Goal: Transaction & Acquisition: Purchase product/service

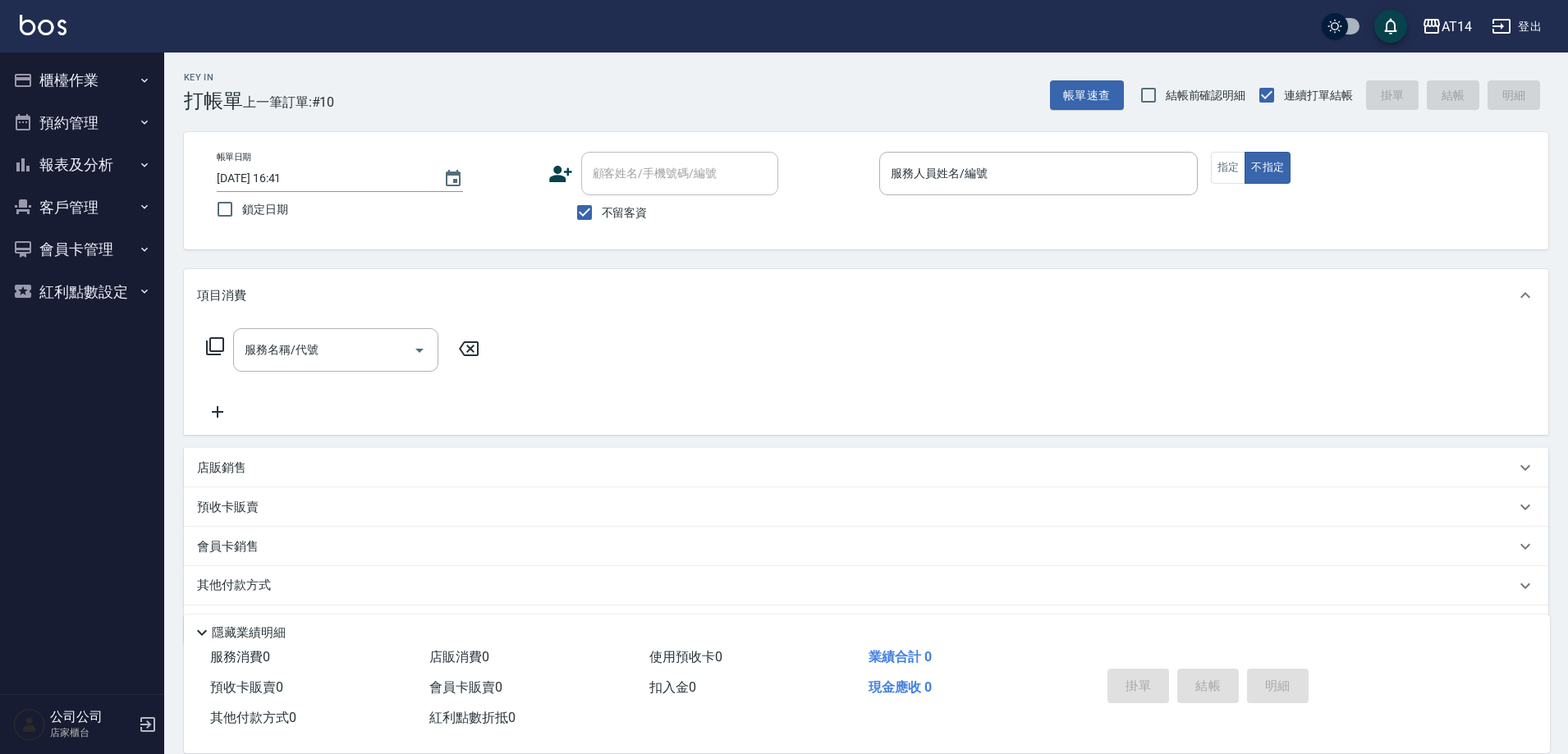
click at [109, 124] on button "預約管理" at bounding box center [81, 123] width 151 height 43
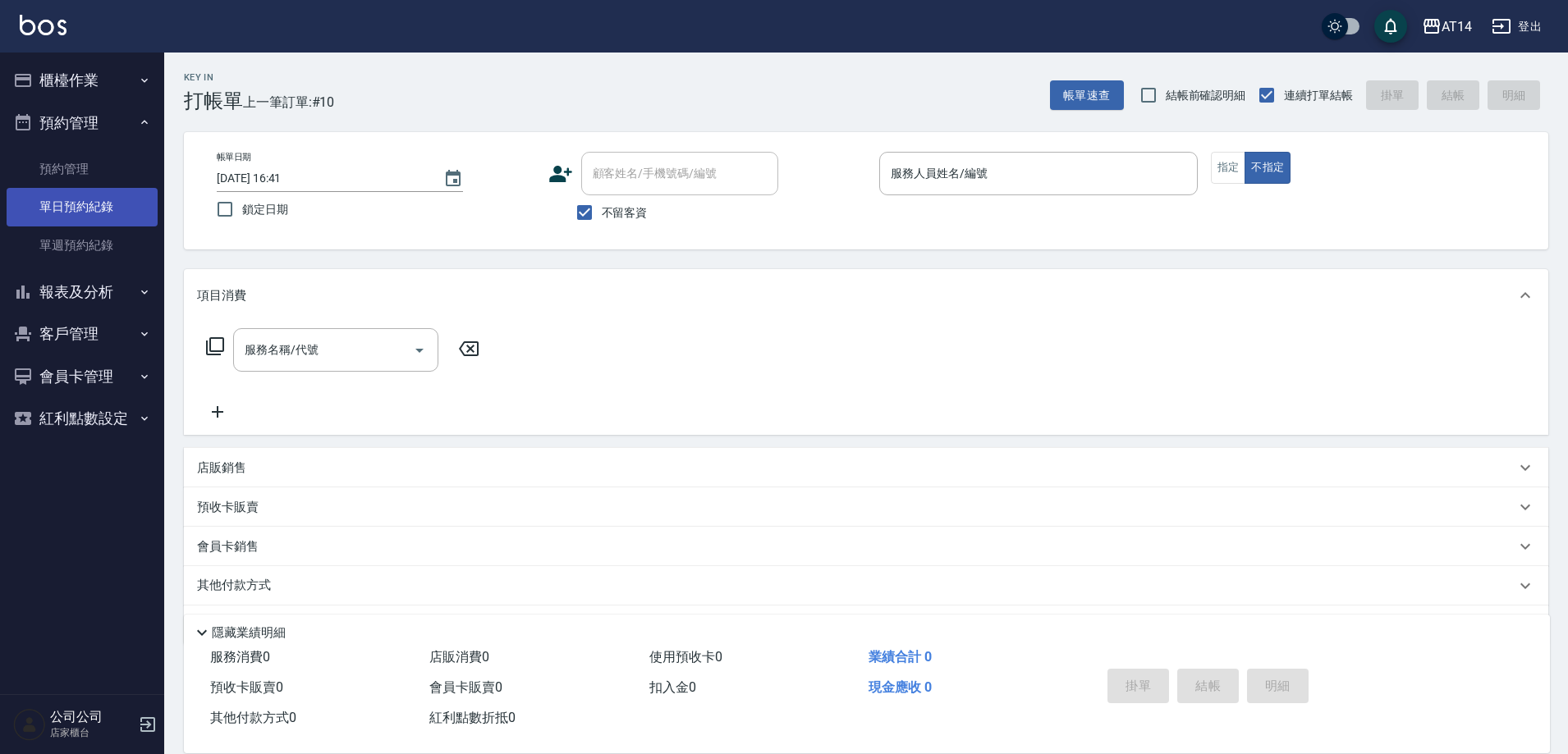
click at [88, 207] on link "單日預約紀錄" at bounding box center [81, 207] width 151 height 37
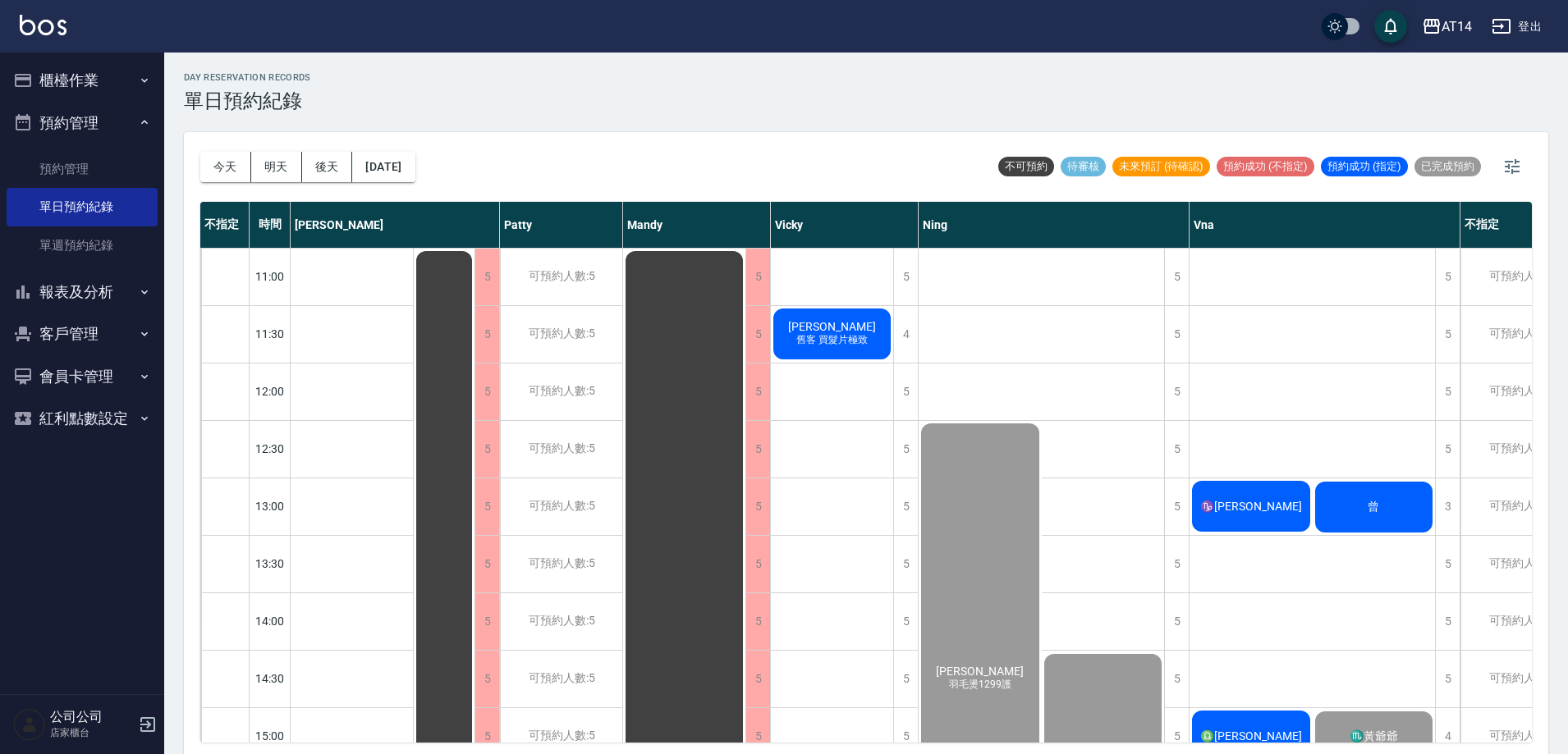
click at [1383, 515] on div "曾" at bounding box center [1374, 507] width 123 height 56
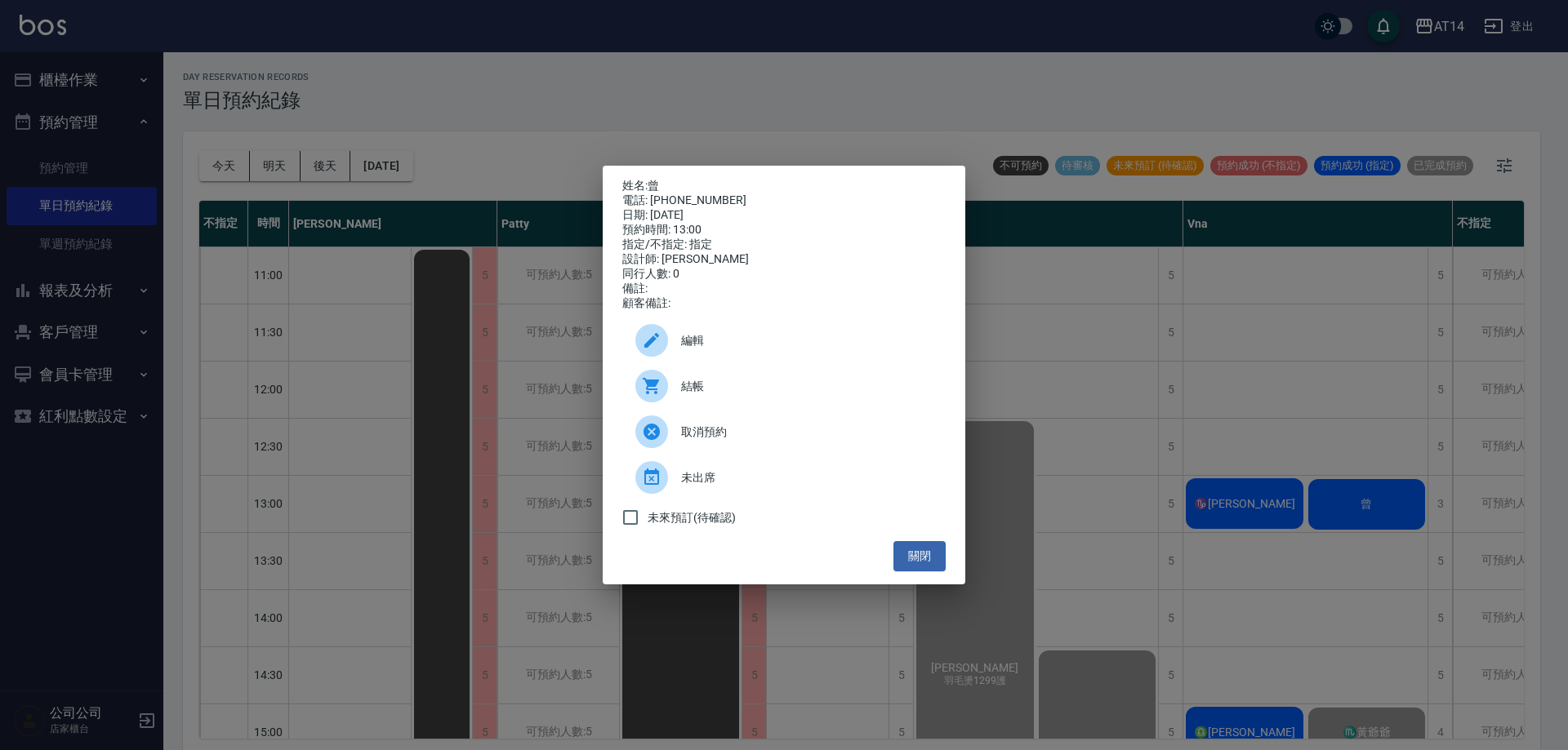
click at [694, 406] on div "結帳" at bounding box center [784, 387] width 324 height 46
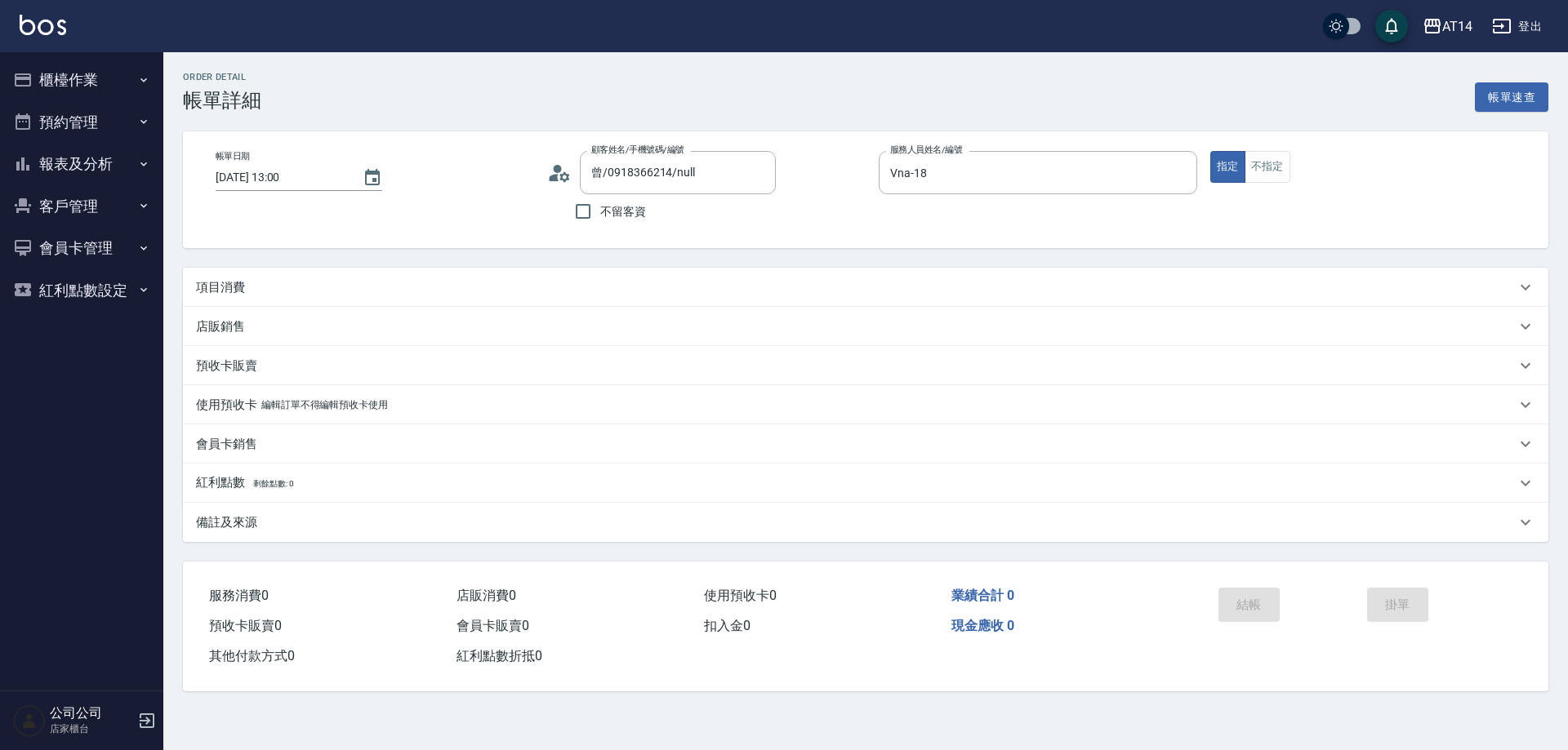
click at [561, 168] on circle at bounding box center [557, 168] width 8 height 8
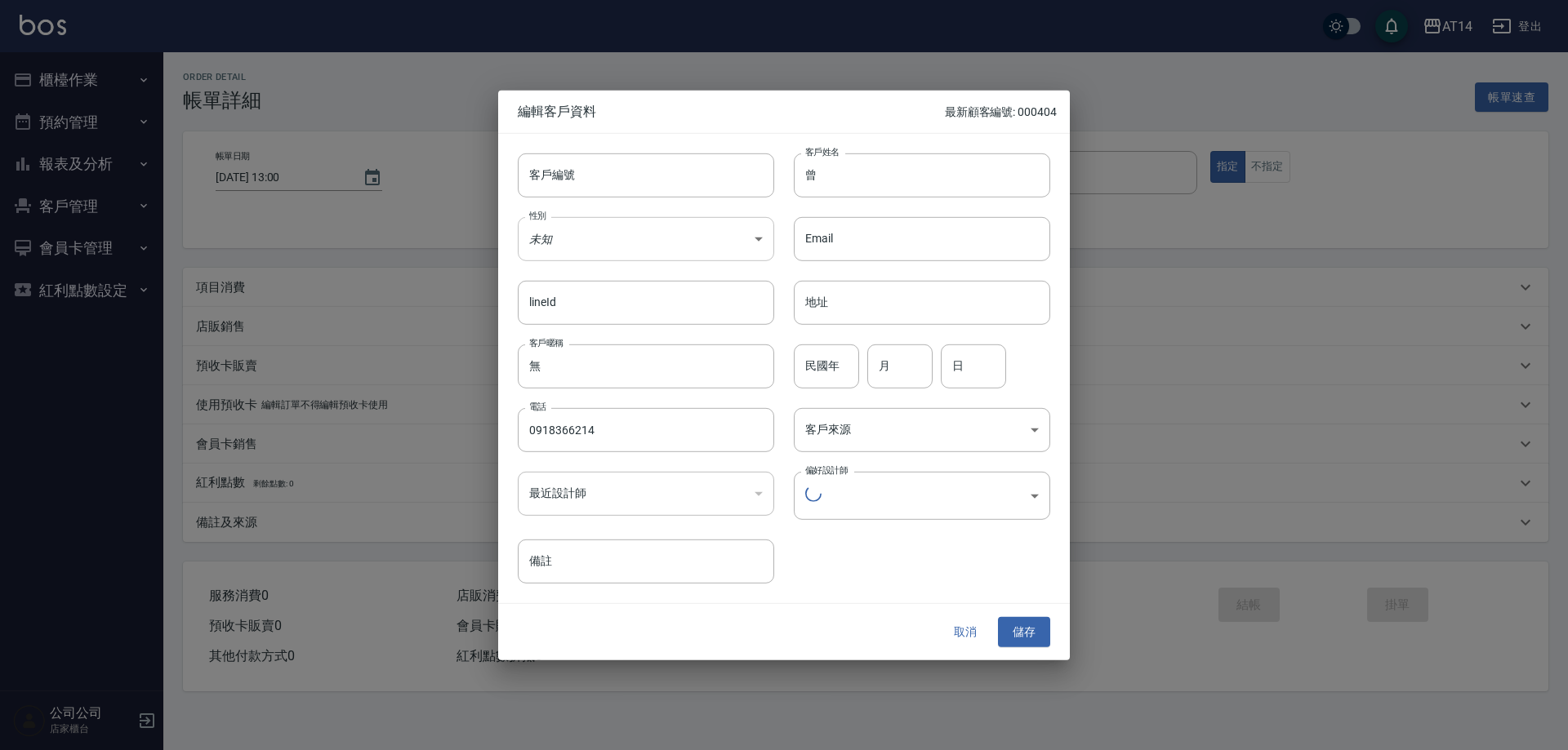
click at [600, 242] on body "AT14 登出 櫃檯作業 打帳單 帳單列表 掛單列表 現金收支登錄 材料自購登錄 每日結帳 排班表 掃碼打卡 預約管理 預約管理 單日預約紀錄 單週預約紀錄 …" at bounding box center [784, 375] width 1568 height 750
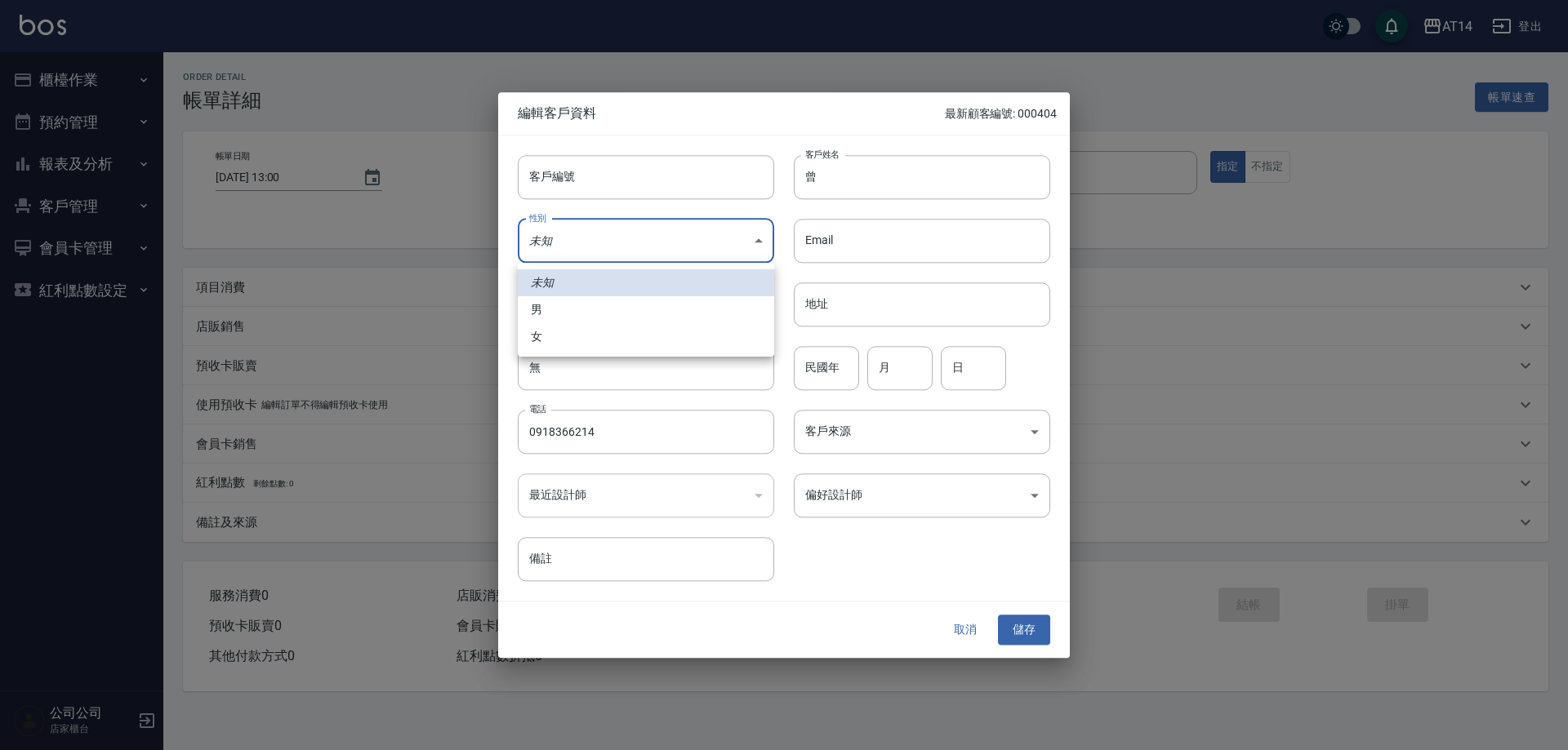
click at [606, 341] on li "女" at bounding box center [646, 337] width 256 height 27
type input "FEMALE"
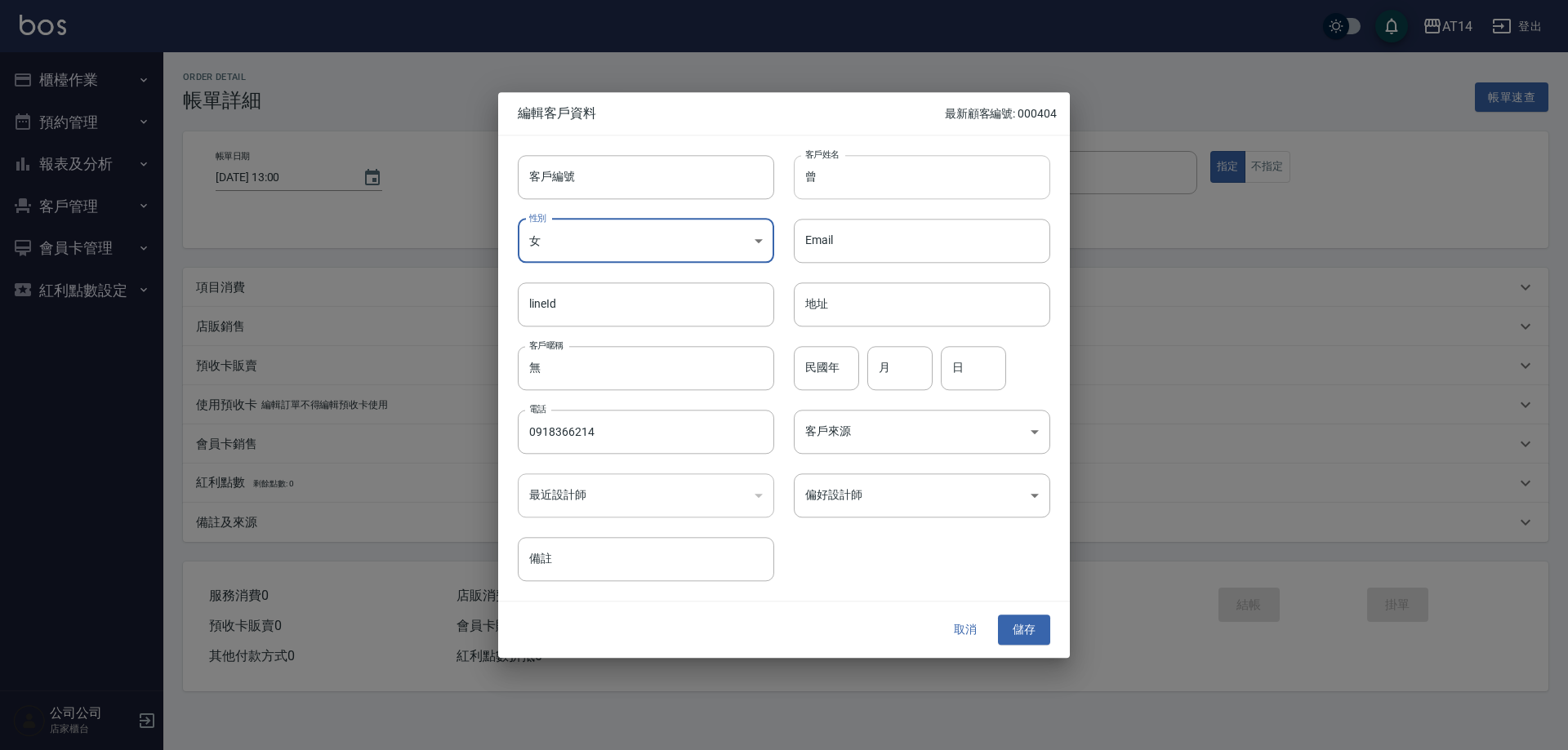
click at [804, 171] on input "曾" at bounding box center [921, 177] width 256 height 44
paste input "♍"
click at [864, 181] on input "♍曾" at bounding box center [921, 177] width 256 height 44
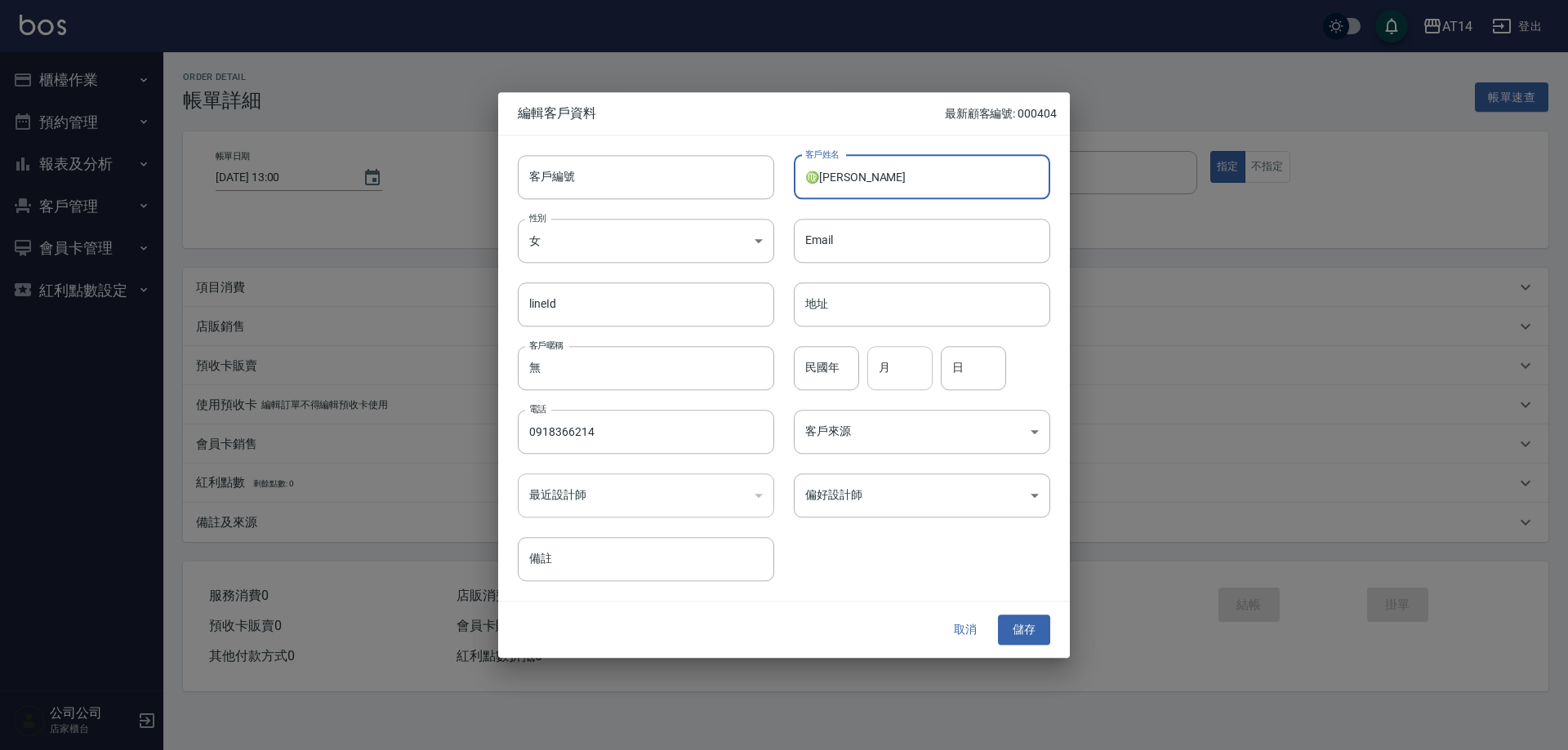
type input "♍[PERSON_NAME]"
click at [889, 373] on input "月" at bounding box center [900, 368] width 66 height 44
type input "9"
type input "3"
click at [876, 436] on body "AT14 登出 櫃檯作業 打帳單 帳單列表 掛單列表 現金收支登錄 材料自購登錄 每日結帳 排班表 掃碼打卡 預約管理 預約管理 單日預約紀錄 單週預約紀錄 …" at bounding box center [784, 375] width 1568 height 750
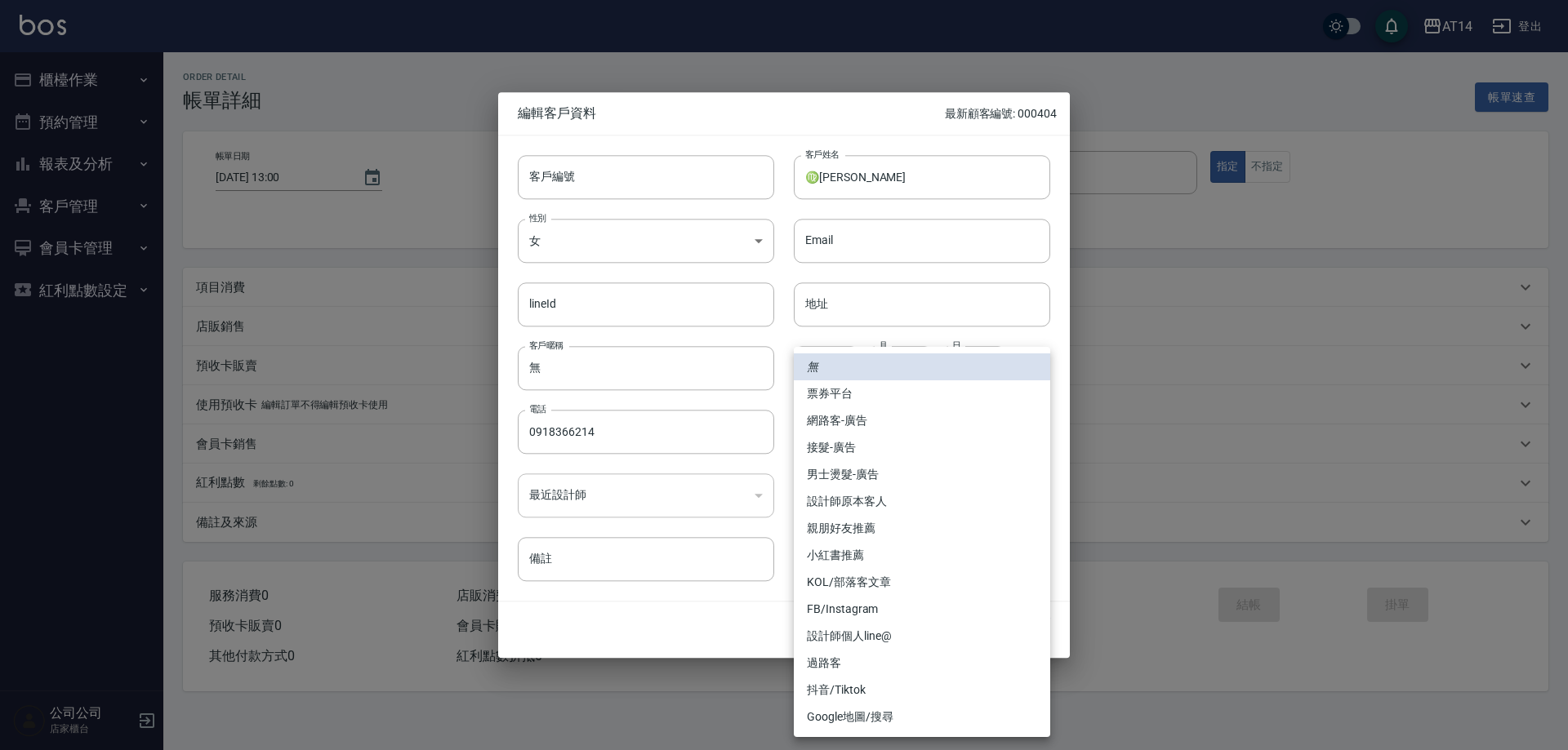
click at [886, 429] on li "網路客-廣告" at bounding box center [921, 421] width 256 height 27
type input "網路客-廣告"
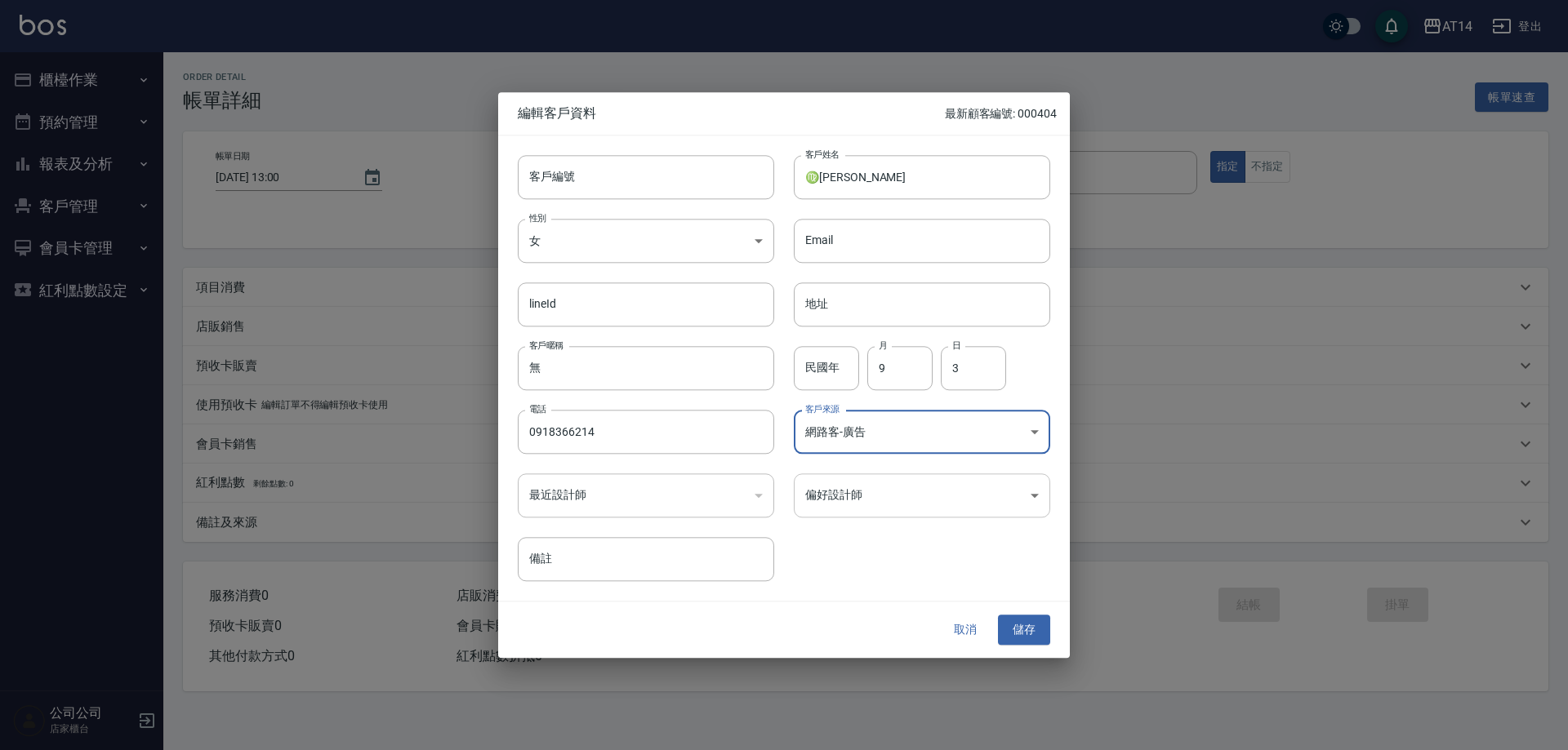
click at [981, 501] on body "AT14 登出 櫃檯作業 打帳單 帳單列表 掛單列表 現金收支登錄 材料自購登錄 每日結帳 排班表 掃碼打卡 預約管理 預約管理 單日預約紀錄 單週預約紀錄 …" at bounding box center [784, 375] width 1568 height 750
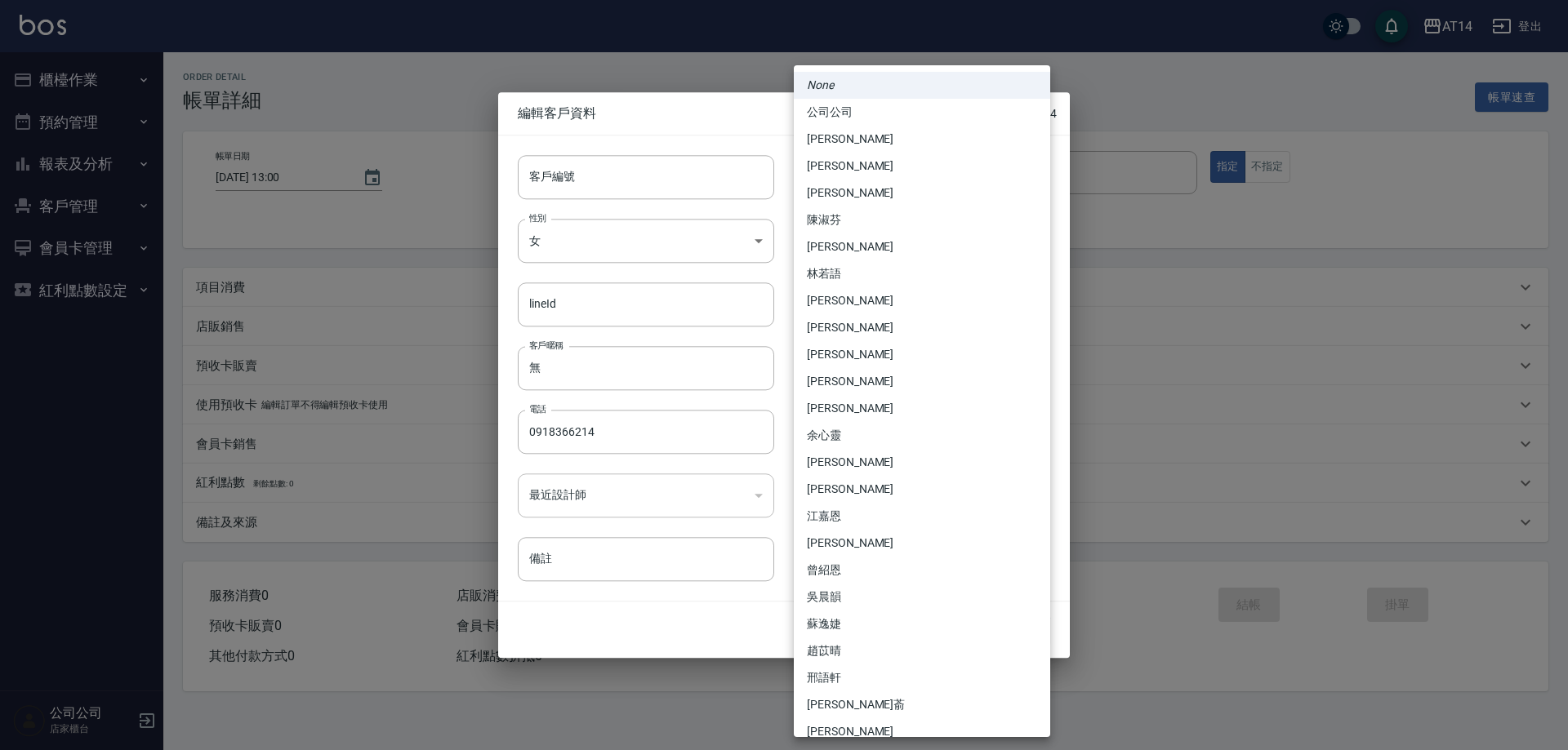
click at [908, 401] on li "林靚雯" at bounding box center [921, 409] width 256 height 27
type input "a28628ff-da1c-4c39-97bc-07c072e98a5a"
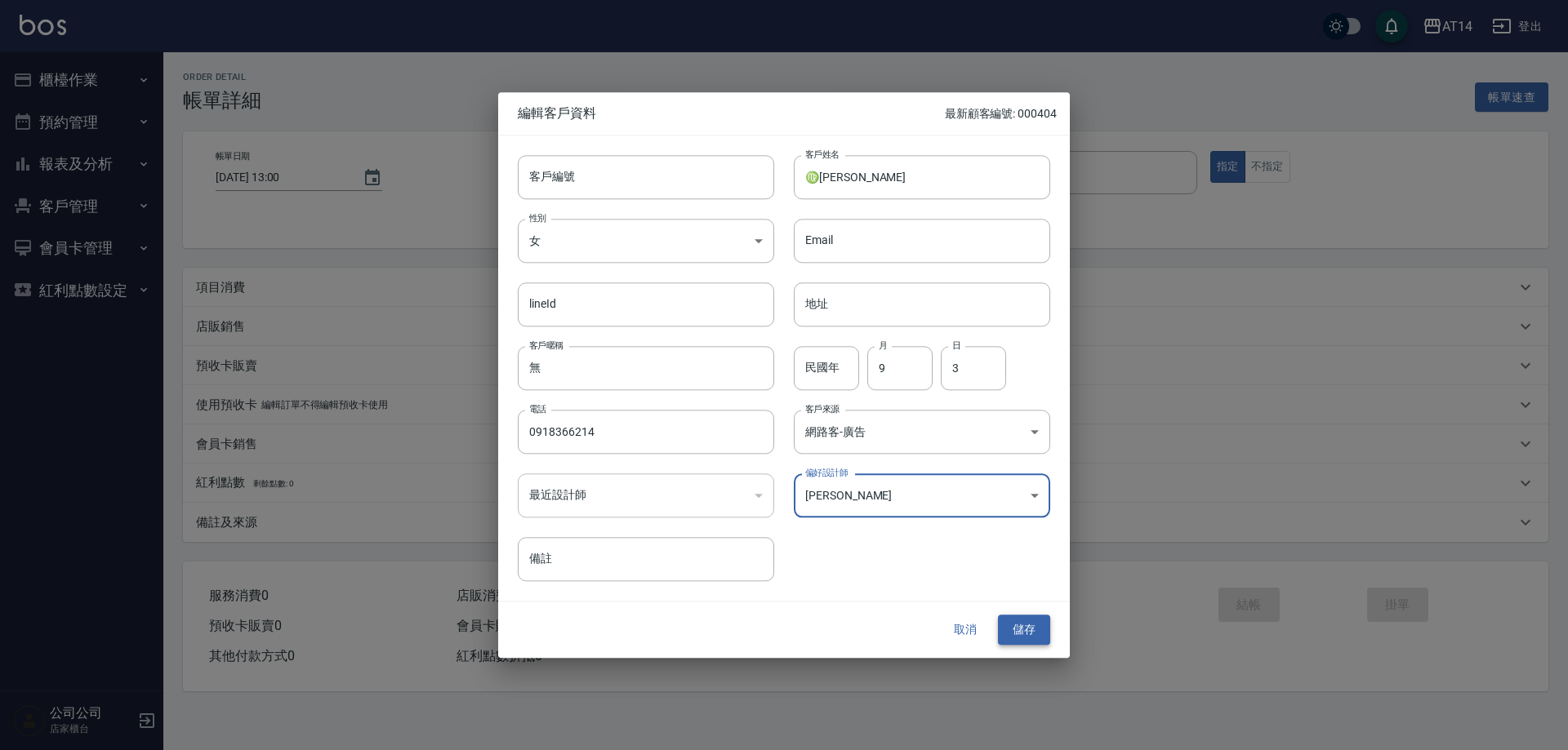
click at [1022, 616] on button "儲存" at bounding box center [1023, 630] width 52 height 30
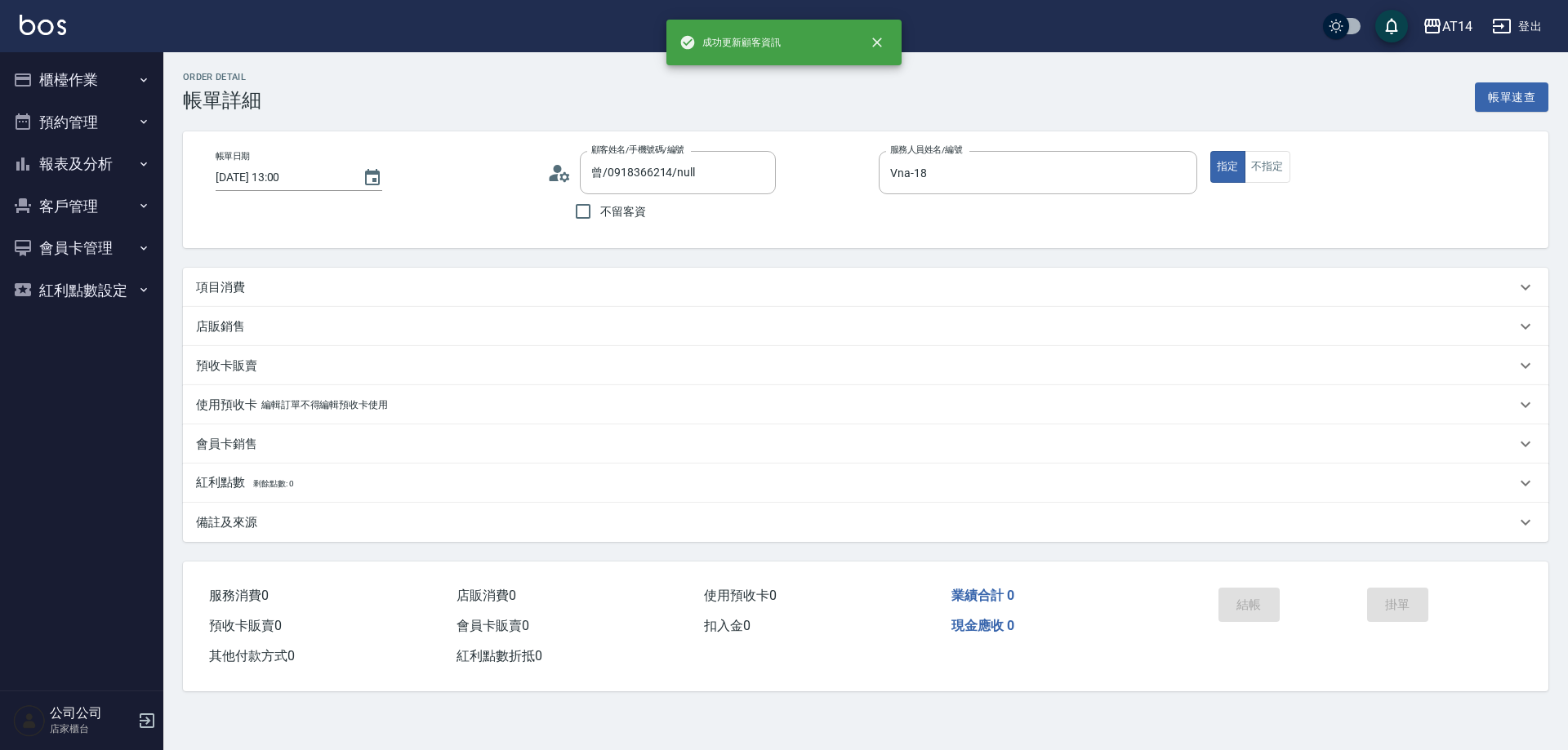
type input "♍曾玉金/0918366214/"
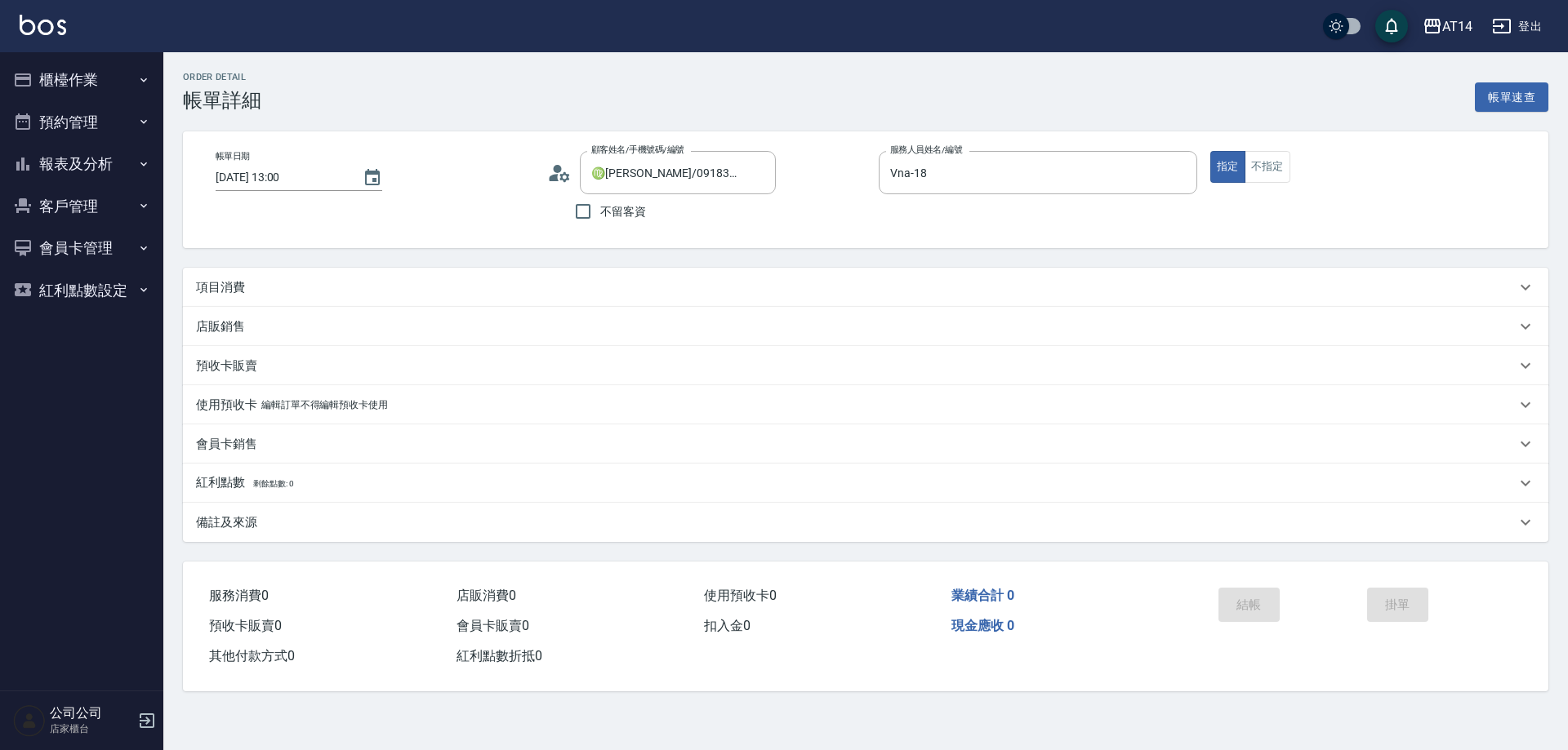
click at [362, 293] on div "項目消費" at bounding box center [856, 287] width 1320 height 17
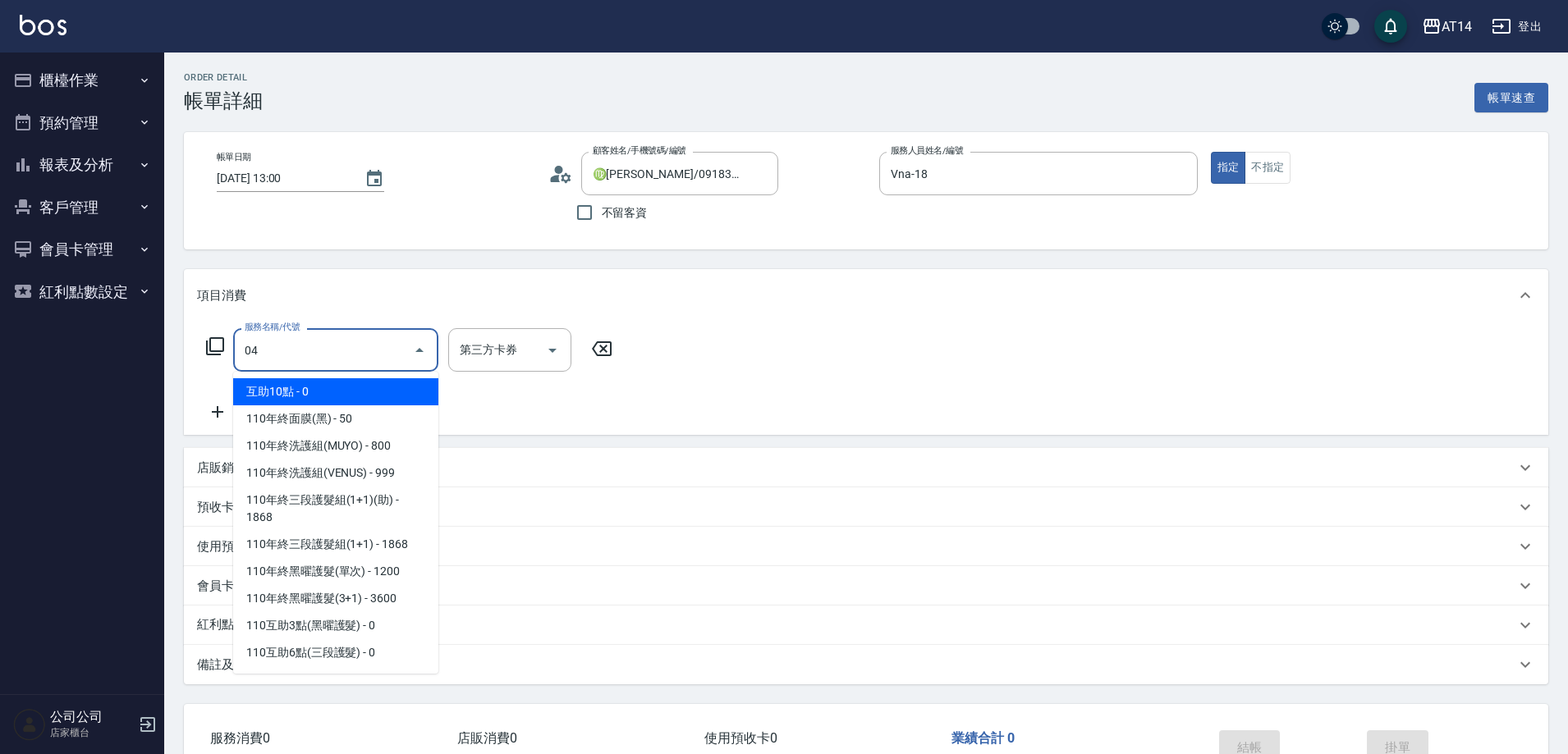
type input "041"
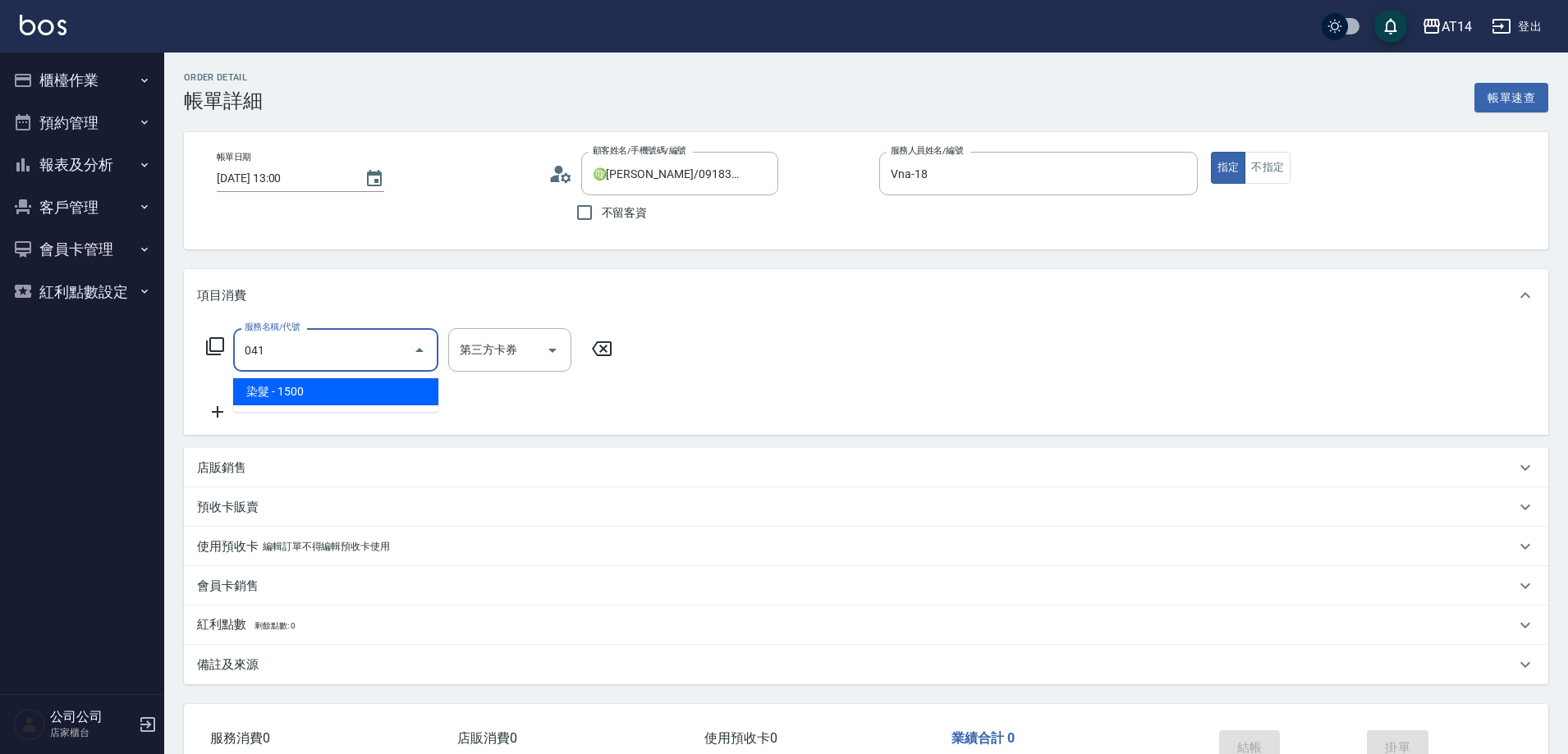
click at [355, 382] on span "染髮 - 1500" at bounding box center [336, 392] width 205 height 27
type input "3"
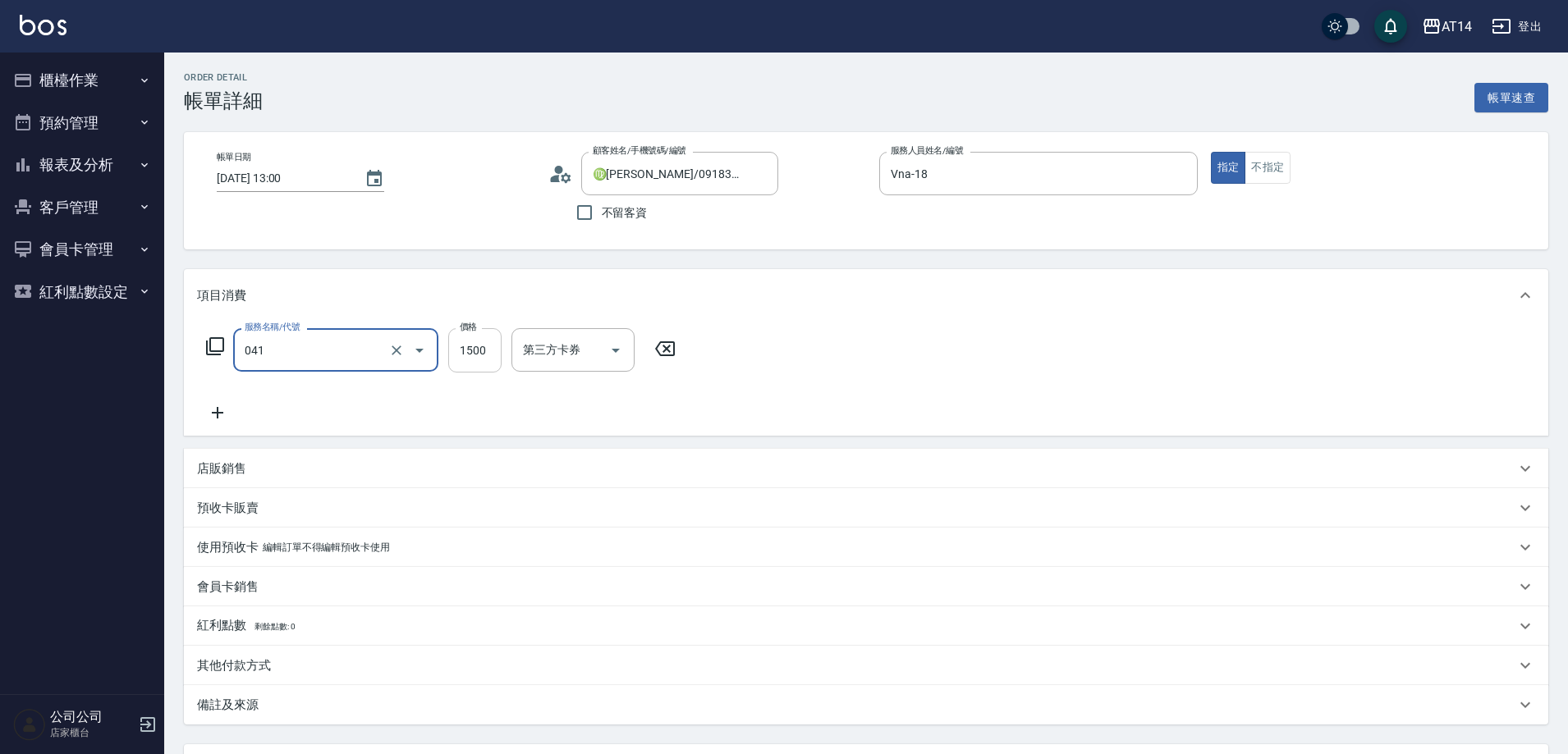
click at [483, 352] on input "1500" at bounding box center [475, 350] width 53 height 45
type input "染髮(041)"
type input "2"
type input "0"
type input "2000"
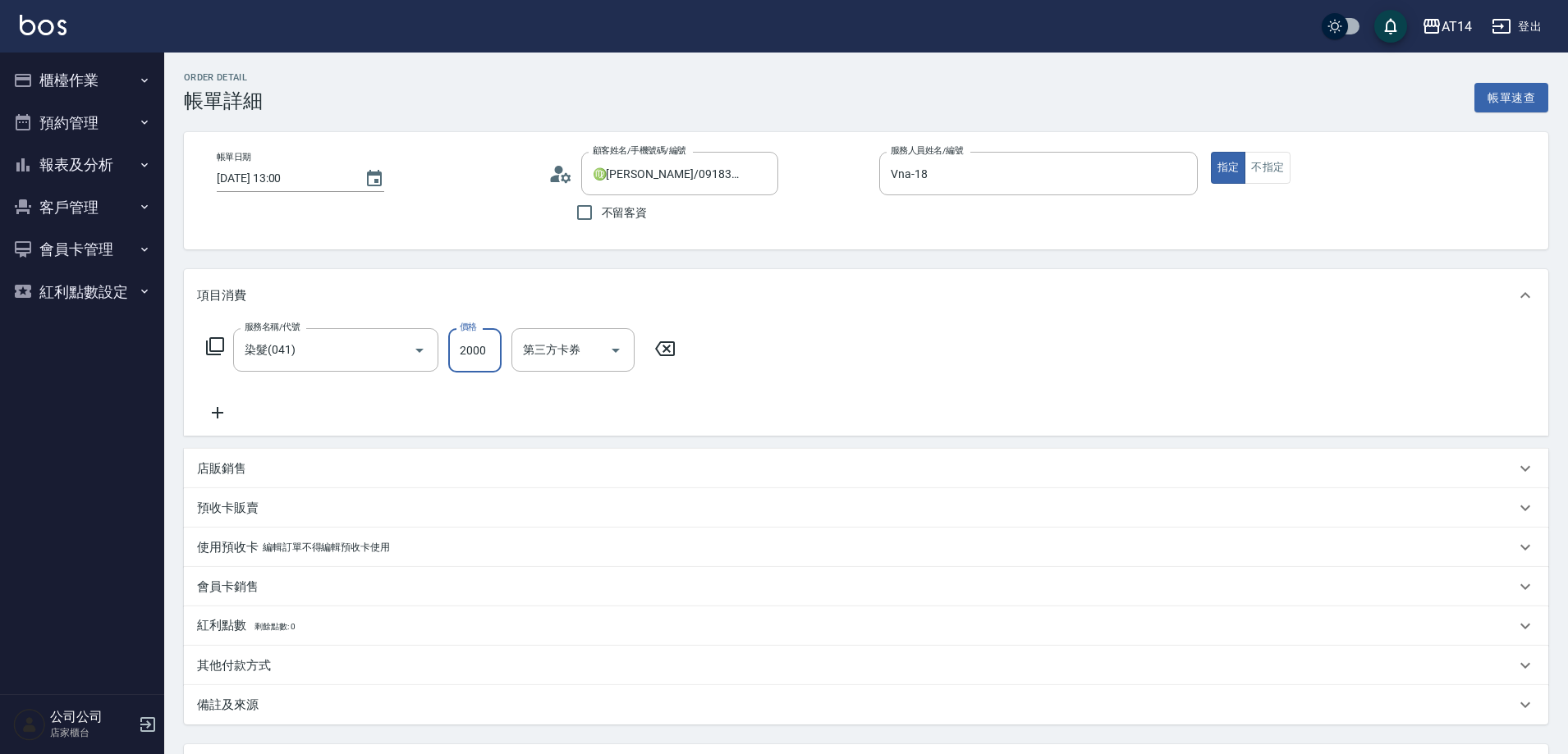
type input "4"
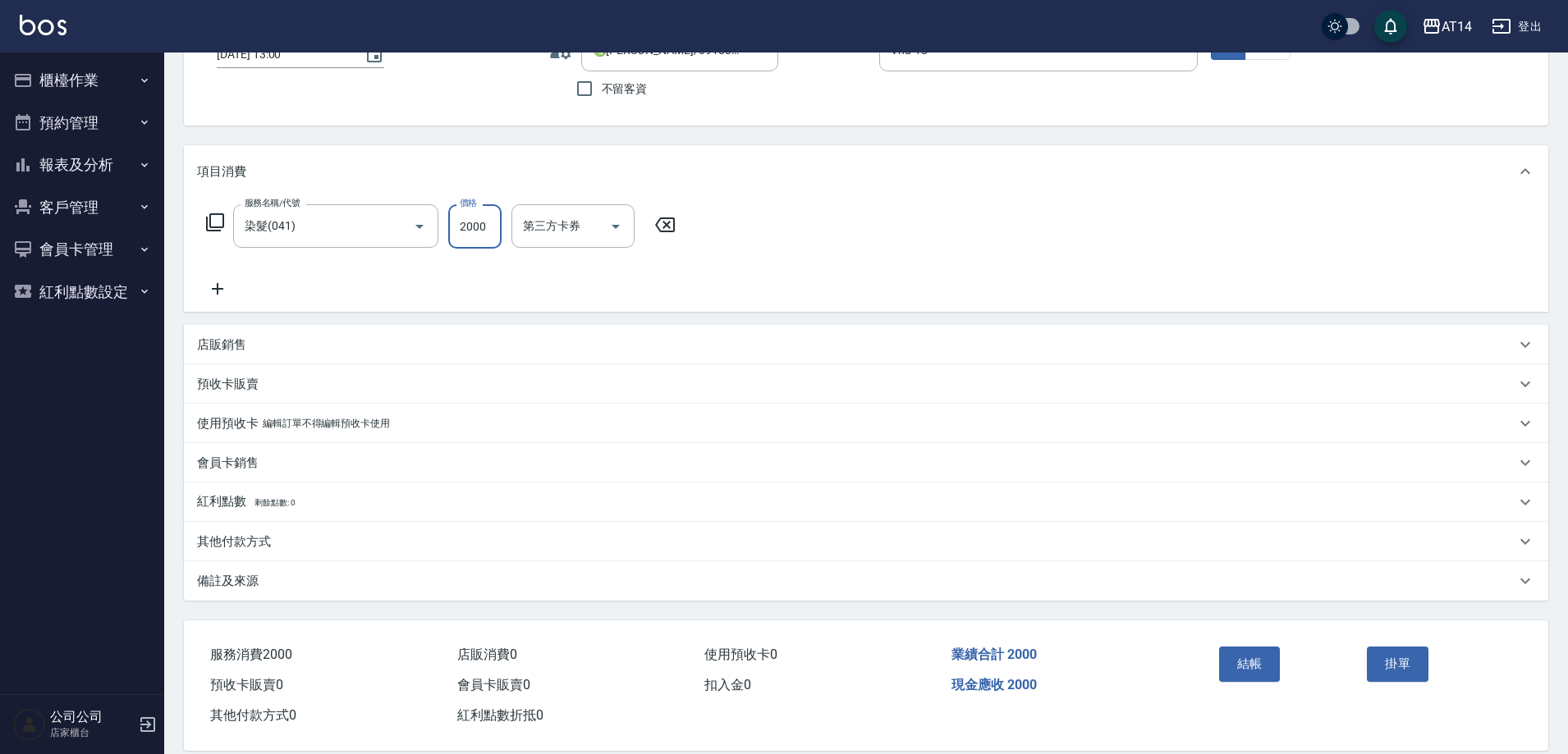
scroll to position [148, 0]
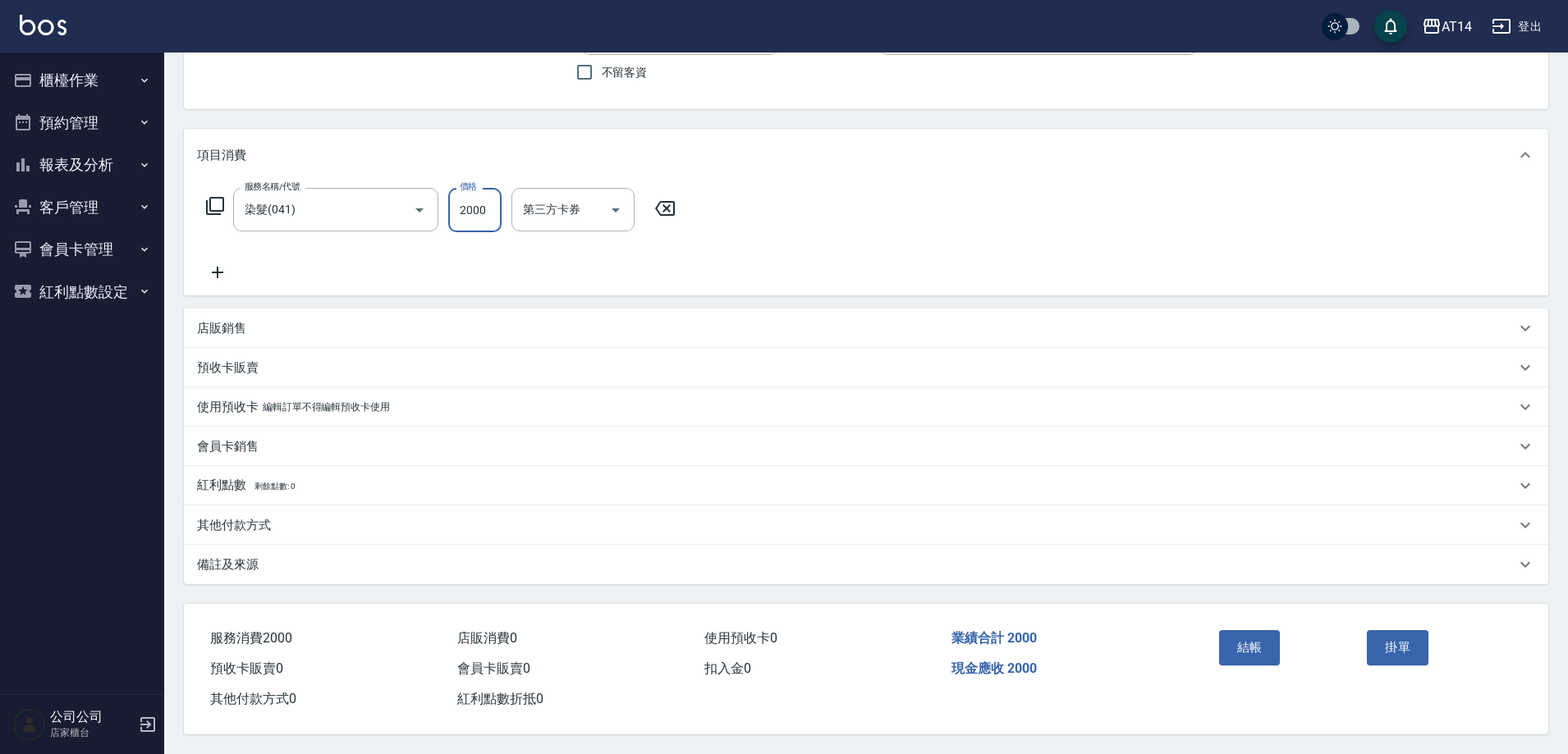
type input "2000"
click at [376, 573] on div "備註及來源" at bounding box center [866, 564] width 1364 height 39
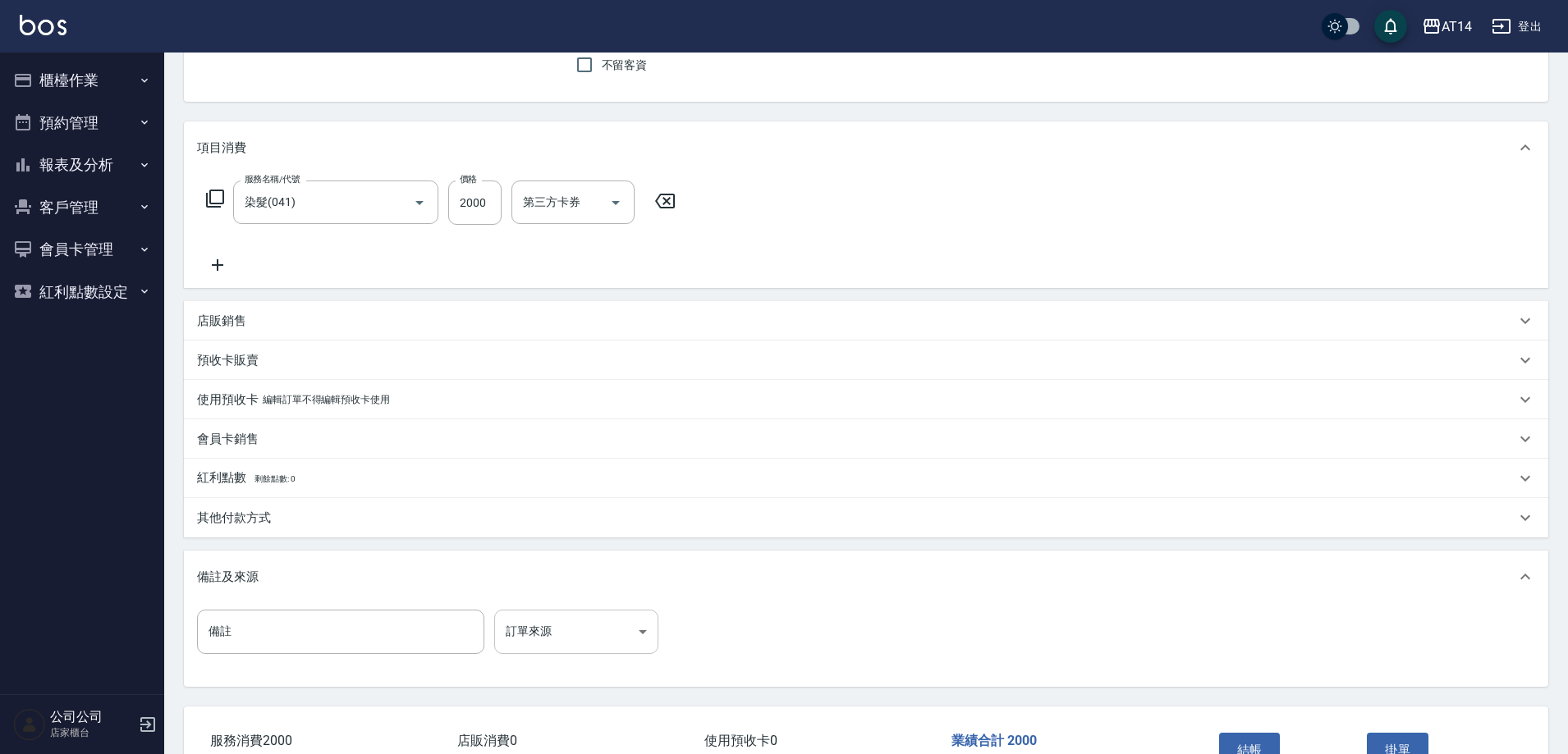
click at [568, 631] on body "AT14 登出 櫃檯作業 打帳單 帳單列表 掛單列表 現金收支登錄 材料自購登錄 每日結帳 排班表 掃碼打卡 預約管理 預約管理 單日預約紀錄 單週預約紀錄 …" at bounding box center [784, 354] width 1568 height 1004
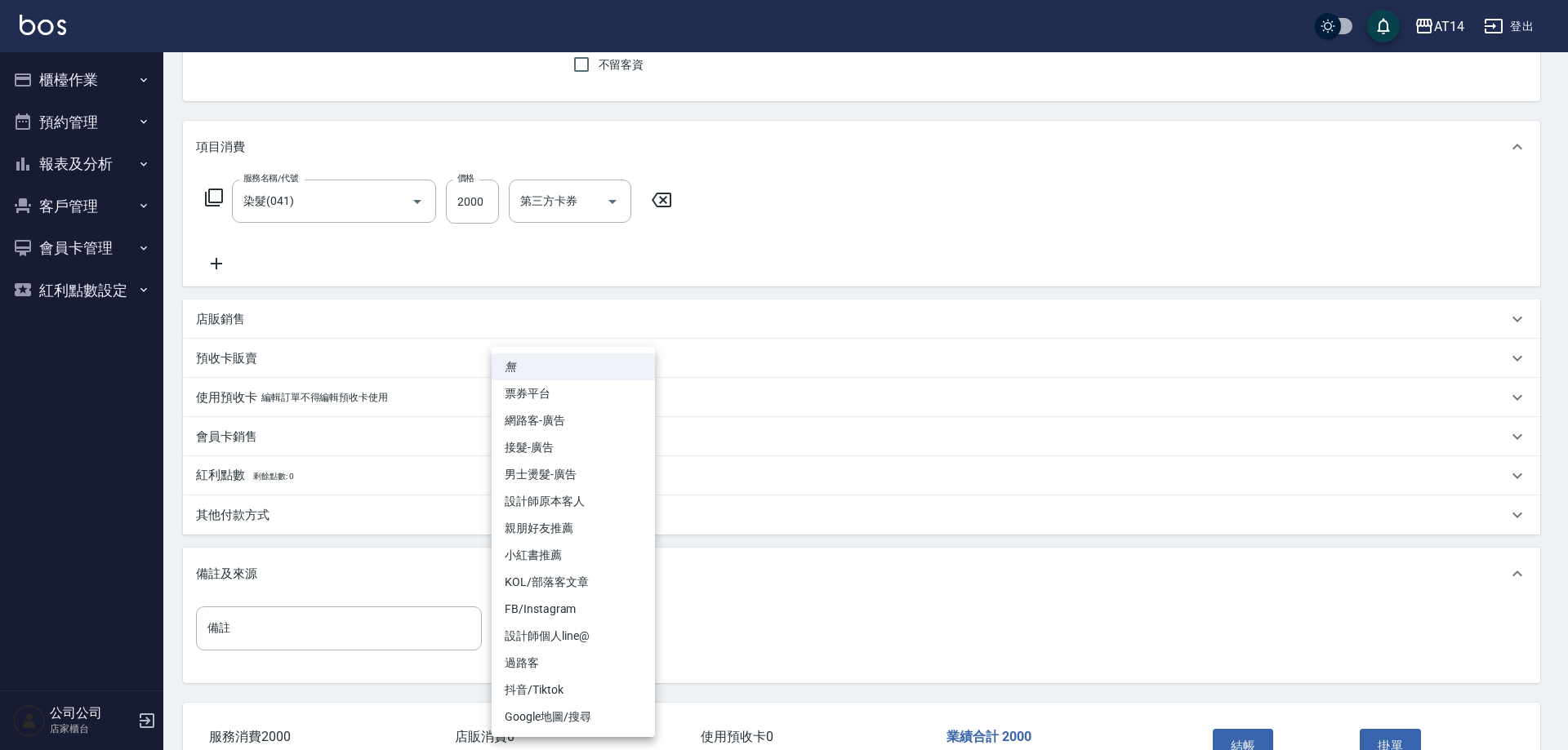
click at [606, 424] on li "網路客-廣告" at bounding box center [573, 421] width 163 height 27
type input "網路客-廣告"
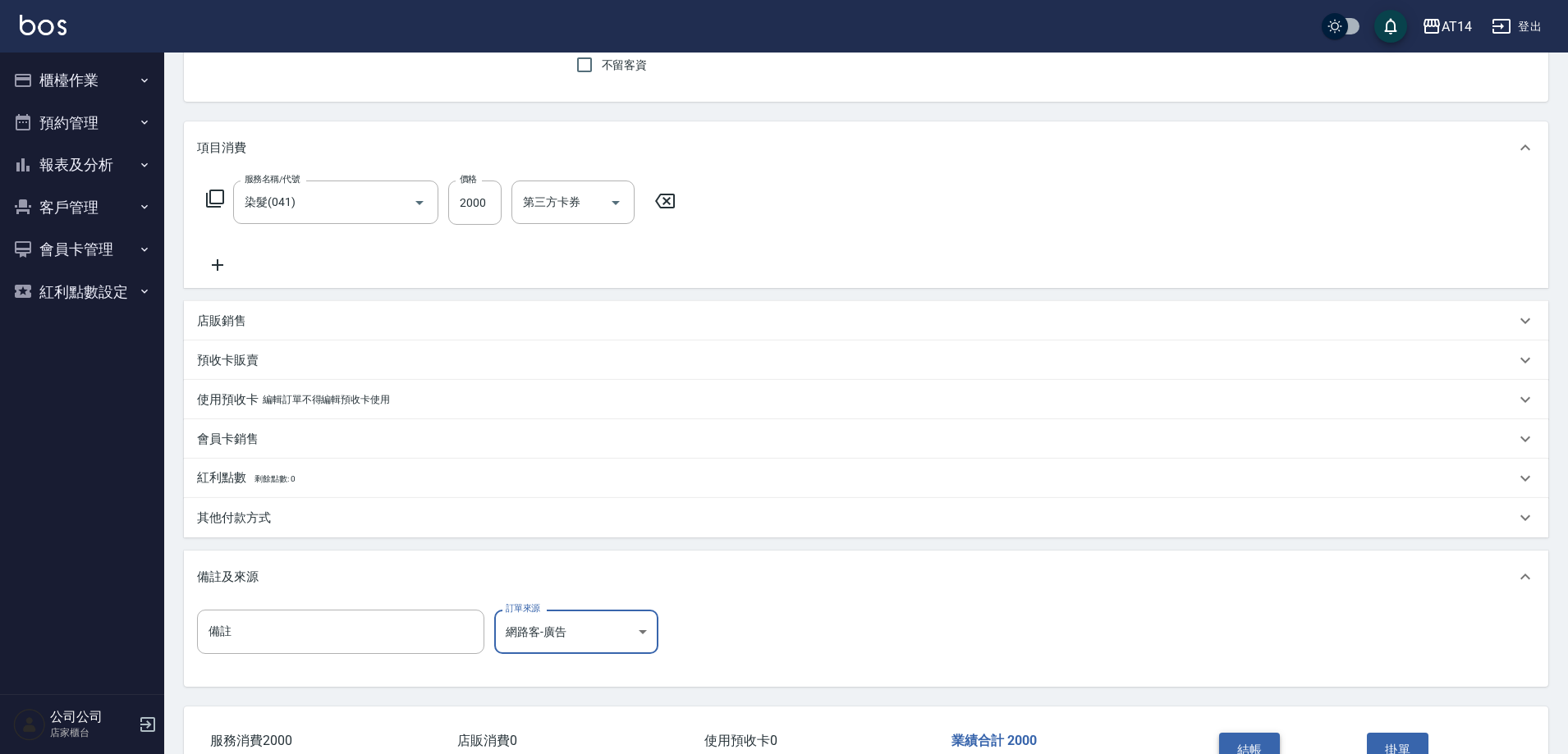
click at [1243, 738] on button "結帳" at bounding box center [1249, 750] width 62 height 35
